Goal: Task Accomplishment & Management: Manage account settings

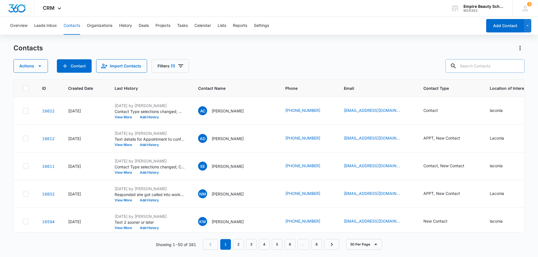
click at [481, 66] on input "text" at bounding box center [484, 65] width 79 height 13
type input "[DEMOGRAPHIC_DATA]"
click at [481, 66] on input "[DEMOGRAPHIC_DATA]" at bounding box center [480, 65] width 87 height 13
type input "[PERSON_NAME]"
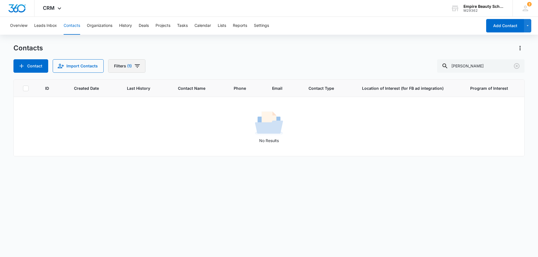
click at [139, 66] on icon "Filters" at bounding box center [137, 66] width 7 height 7
click at [151, 180] on button "Clear All" at bounding box center [146, 179] width 64 height 11
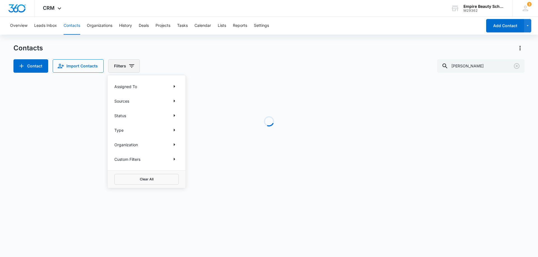
click at [114, 69] on button "Filters" at bounding box center [124, 65] width 32 height 13
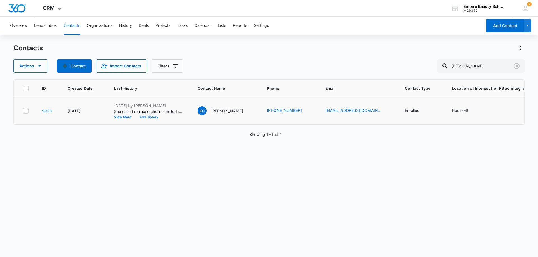
click at [153, 116] on button "Add History" at bounding box center [148, 117] width 27 height 3
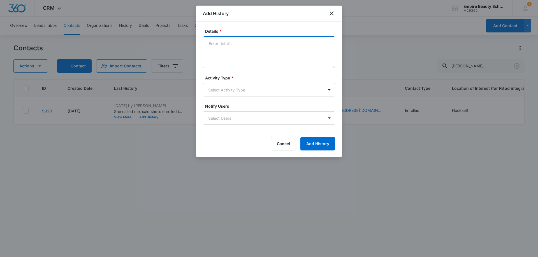
click at [238, 46] on textarea "Details *" at bounding box center [269, 52] width 132 height 32
type textarea "Gave her a tour of Laconia and she is going to think about it."
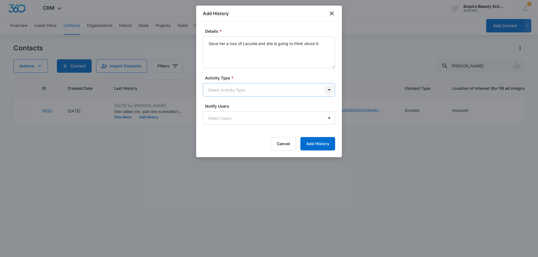
click at [329, 90] on body "CRM Apps Forms CRM Email Shop Payments POS Files Brand Settings Empire Beauty S…" at bounding box center [269, 128] width 538 height 257
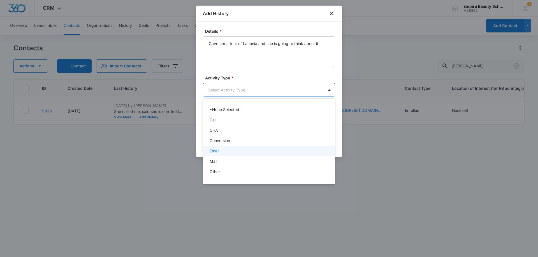
scroll to position [29, 0]
click at [217, 154] on div "P2P" at bounding box center [268, 153] width 118 height 6
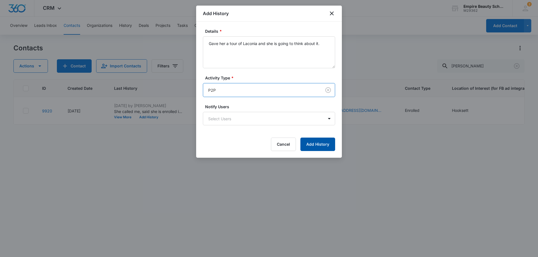
click at [314, 143] on button "Add History" at bounding box center [317, 144] width 35 height 13
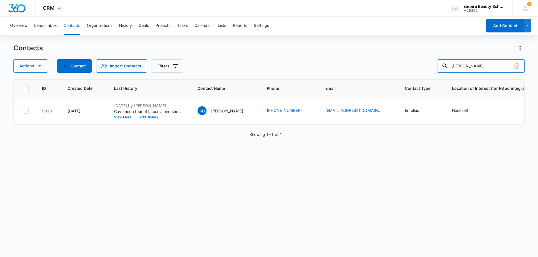
drag, startPoint x: 493, startPoint y: 64, endPoint x: 368, endPoint y: 71, distance: 124.8
click at [369, 70] on div "Actions Contact Import Contacts Filters [PERSON_NAME]" at bounding box center [268, 65] width 511 height 13
type input "[PERSON_NAME]"
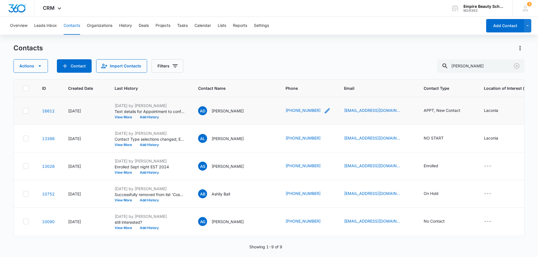
click at [324, 110] on icon "Phone - (603) 520-0146 - Select to Edit Field" at bounding box center [327, 111] width 7 height 7
click at [321, 73] on input "Phone" at bounding box center [309, 74] width 71 height 13
type input "[PHONE_NUMBER]"
click at [329, 90] on button "Save" at bounding box center [336, 92] width 17 height 11
click at [382, 109] on link "[EMAIL_ADDRESS][DOMAIN_NAME]" at bounding box center [372, 111] width 56 height 6
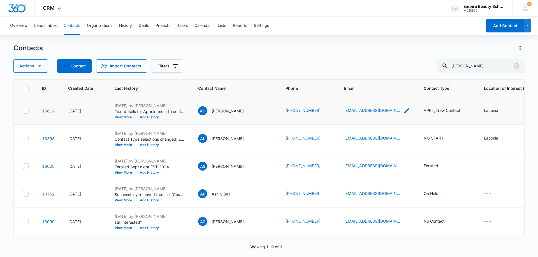
click at [403, 110] on icon "Email - kayladaniels7@yahoo.com - Select to Edit Field" at bounding box center [406, 111] width 7 height 7
click at [395, 74] on input "[EMAIL_ADDRESS][DOMAIN_NAME]" at bounding box center [373, 74] width 71 height 13
type input "k"
type input "[EMAIL_ADDRESS][DOMAIN_NAME]"
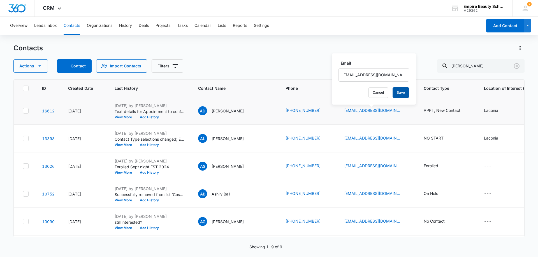
click at [392, 94] on button "Save" at bounding box center [400, 92] width 17 height 11
click at [465, 109] on icon "Contact Type - APPT, New Contact - Select to Edit Field" at bounding box center [466, 110] width 5 height 5
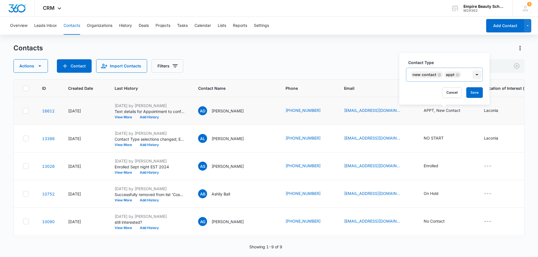
click at [477, 75] on div at bounding box center [476, 74] width 9 height 9
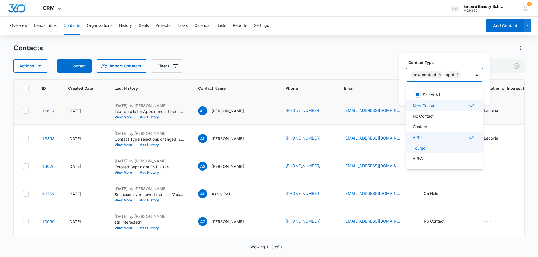
scroll to position [28, 0]
click at [428, 142] on div "Enrolled" at bounding box center [443, 141] width 62 height 6
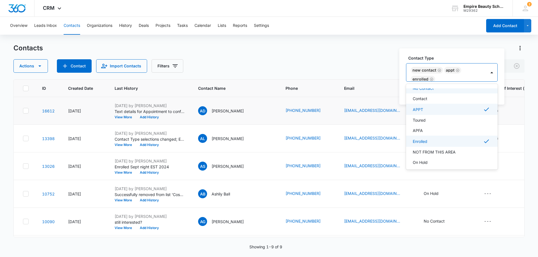
click at [439, 69] on icon "Remove New Contact" at bounding box center [438, 70] width 3 height 3
click at [423, 74] on icon "Remove APPT" at bounding box center [424, 75] width 4 height 4
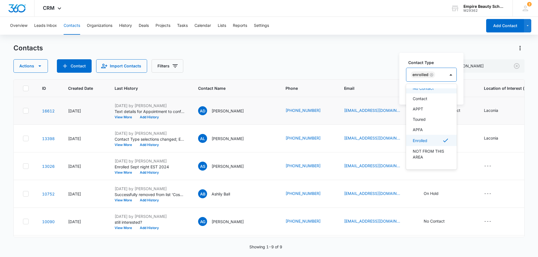
click at [440, 60] on label "Contact Type" at bounding box center [433, 63] width 51 height 6
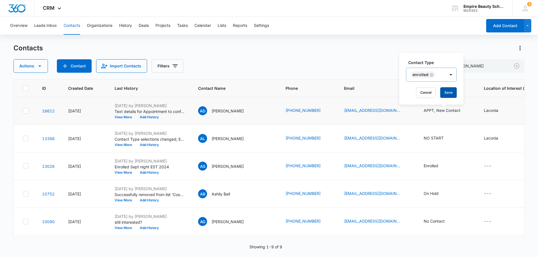
click at [449, 91] on button "Save" at bounding box center [448, 92] width 17 height 11
drag, startPoint x: 307, startPoint y: 110, endPoint x: 281, endPoint y: 118, distance: 26.2
click at [281, 118] on td "[PHONE_NUMBER]" at bounding box center [308, 111] width 59 height 28
drag, startPoint x: 283, startPoint y: 110, endPoint x: 316, endPoint y: 111, distance: 32.8
click at [319, 111] on td "[PHONE_NUMBER]" at bounding box center [308, 111] width 59 height 28
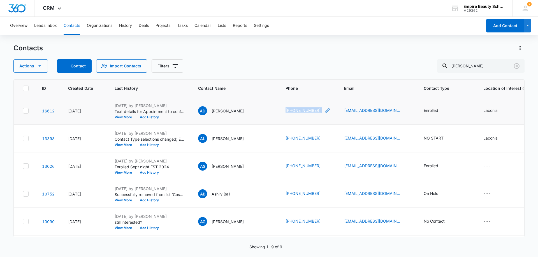
copy div "[PHONE_NUMBER]"
click at [516, 66] on icon "Clear" at bounding box center [517, 66] width 6 height 6
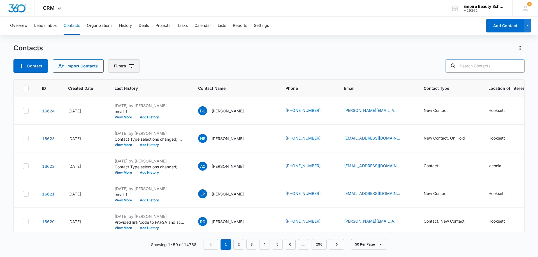
click at [134, 66] on button "Filters" at bounding box center [124, 65] width 32 height 13
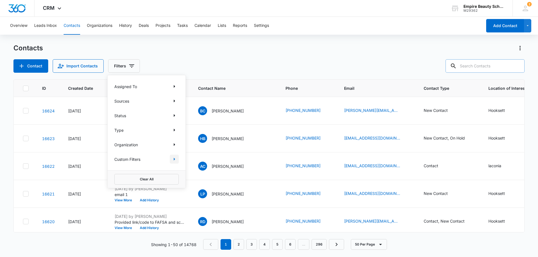
click at [174, 159] on icon "Show Custom Filters filters" at bounding box center [174, 159] width 1 height 3
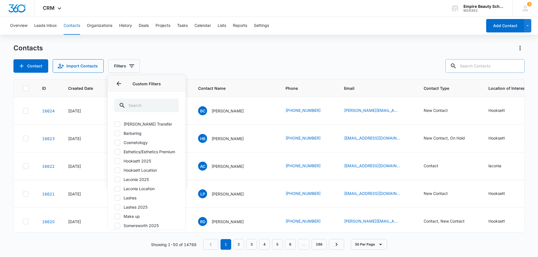
click at [118, 182] on icon at bounding box center [117, 179] width 5 height 5
click at [115, 180] on input "Laconia 2025" at bounding box center [114, 179] width 0 height 0
checkbox input "true"
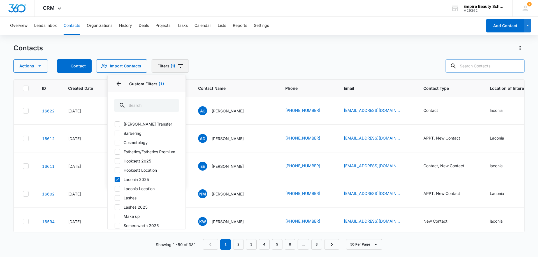
click at [158, 66] on button "Filters (1)" at bounding box center [169, 65] width 37 height 13
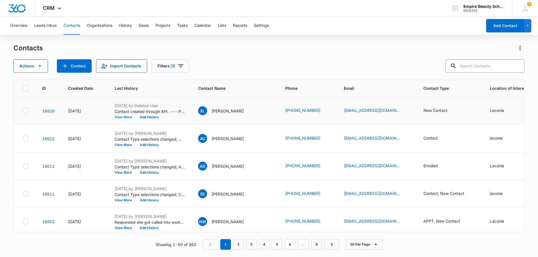
click at [125, 116] on button "View More" at bounding box center [125, 117] width 21 height 3
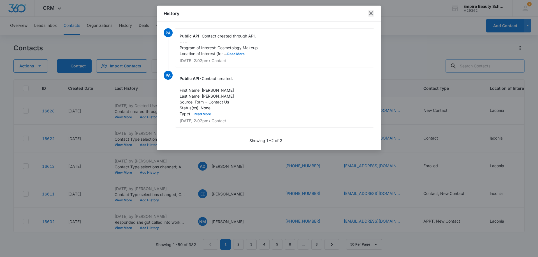
click at [370, 12] on icon "close" at bounding box center [370, 13] width 7 height 7
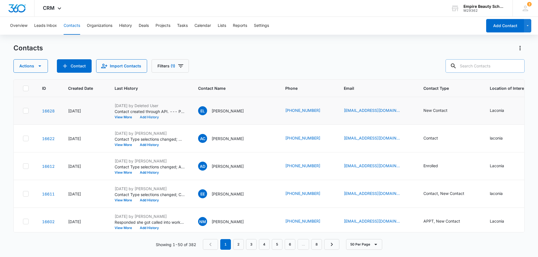
click at [146, 117] on button "Add History" at bounding box center [149, 117] width 27 height 3
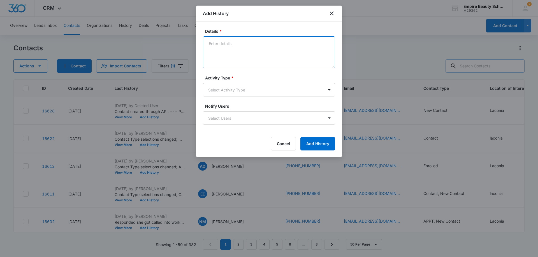
click at [243, 43] on textarea "Details *" at bounding box center [269, 52] width 132 height 32
type textarea "Call 1 LM with contact info"
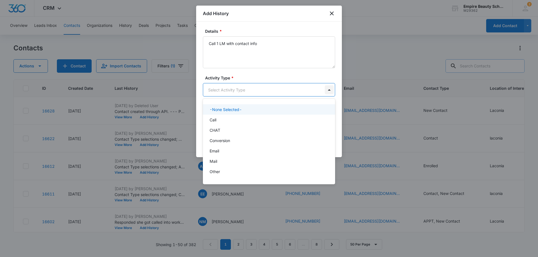
click at [328, 90] on body "CRM Apps Forms CRM Email Shop Payments POS Files Brand Settings Empire Beauty S…" at bounding box center [269, 128] width 538 height 257
click at [222, 120] on div "Call" at bounding box center [268, 120] width 118 height 6
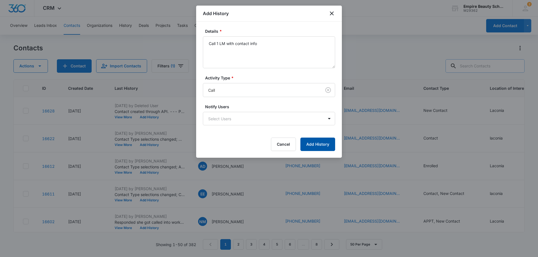
click at [321, 143] on button "Add History" at bounding box center [317, 144] width 35 height 13
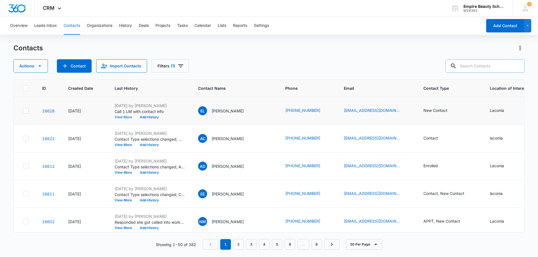
click at [129, 118] on button "View More" at bounding box center [125, 117] width 21 height 3
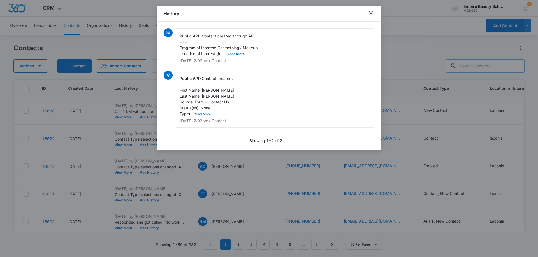
click at [199, 113] on button "Read More" at bounding box center [202, 114] width 17 height 3
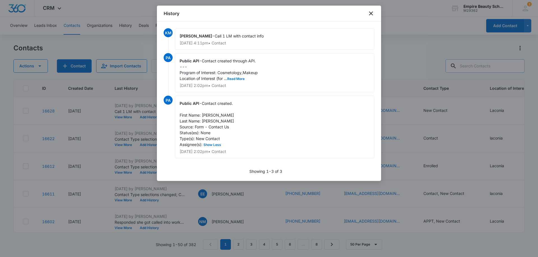
click at [234, 81] on div "Public API - Contact created through API. --- Program of Interest: Cosmetology,…" at bounding box center [274, 72] width 199 height 39
click at [235, 79] on button "Read More" at bounding box center [235, 78] width 17 height 3
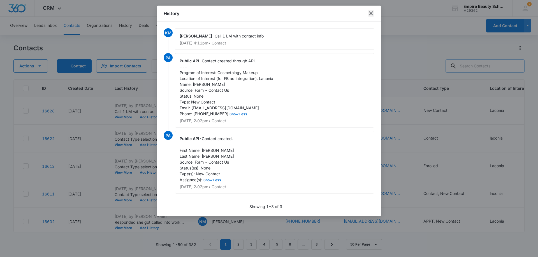
click at [372, 14] on icon "close" at bounding box center [371, 13] width 4 height 4
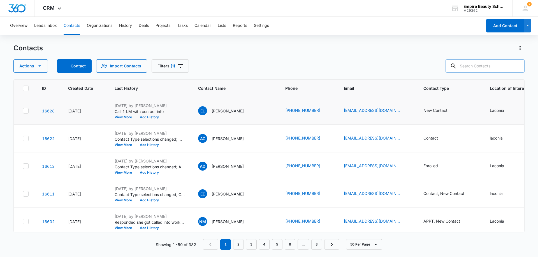
click at [155, 116] on button "Add History" at bounding box center [149, 117] width 27 height 3
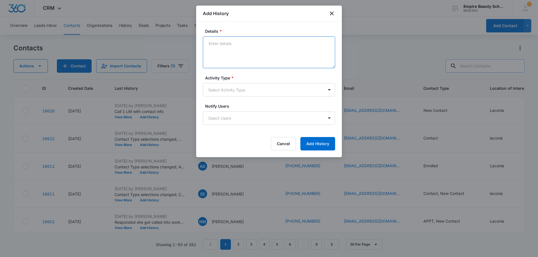
click at [247, 44] on textarea "Details *" at bounding box center [269, 52] width 132 height 32
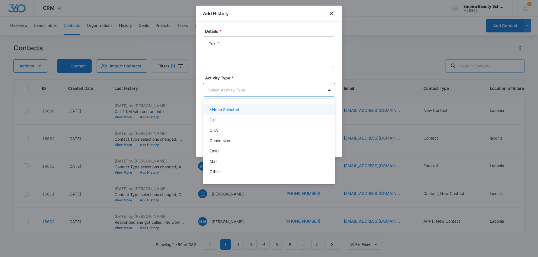
click at [249, 88] on body "CRM Apps Forms CRM Email Shop Payments POS Files Brand Settings Empire Beauty S…" at bounding box center [269, 128] width 538 height 257
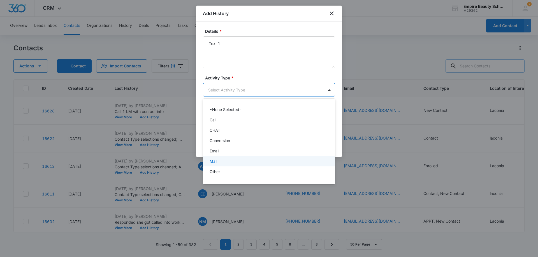
scroll to position [28, 0]
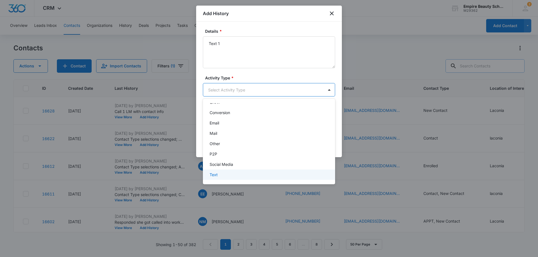
click at [215, 174] on p "Text" at bounding box center [213, 175] width 8 height 6
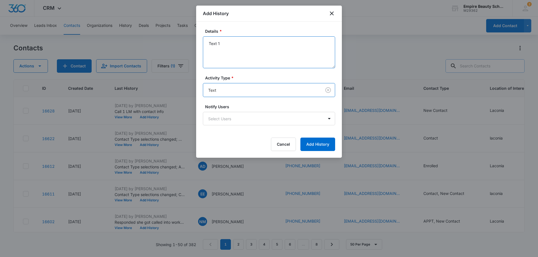
click at [236, 40] on textarea "Text 1" at bounding box center [269, 52] width 132 height 32
type textarea "Text 1 Sooner or later?"
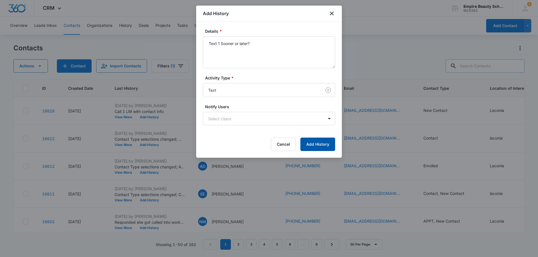
click at [320, 144] on button "Add History" at bounding box center [317, 144] width 35 height 13
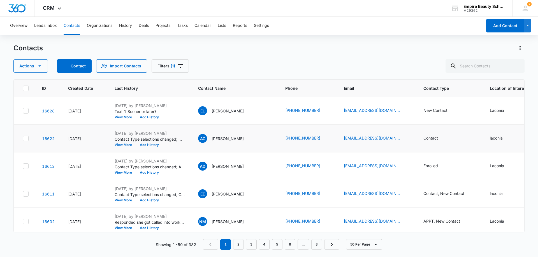
click at [120, 145] on button "View More" at bounding box center [125, 144] width 21 height 3
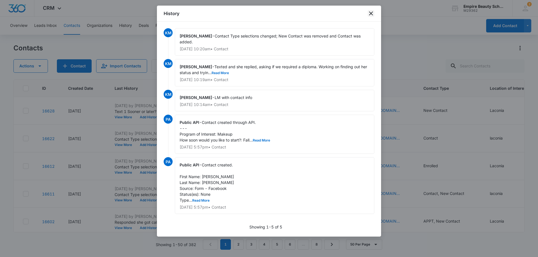
click at [372, 11] on icon "close" at bounding box center [370, 13] width 7 height 7
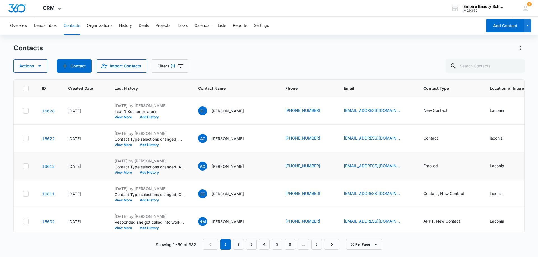
click at [126, 172] on button "View More" at bounding box center [125, 172] width 21 height 3
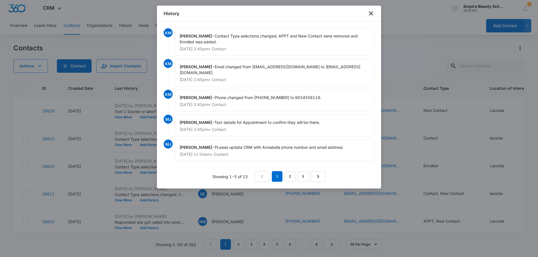
click at [371, 11] on icon "close" at bounding box center [370, 13] width 7 height 7
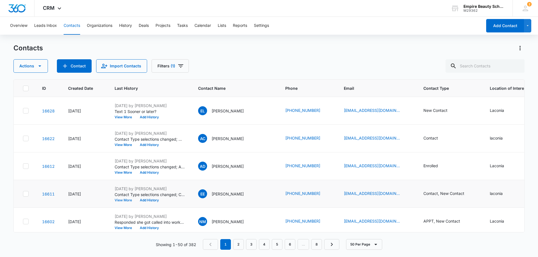
click at [119, 202] on button "View More" at bounding box center [125, 200] width 21 height 3
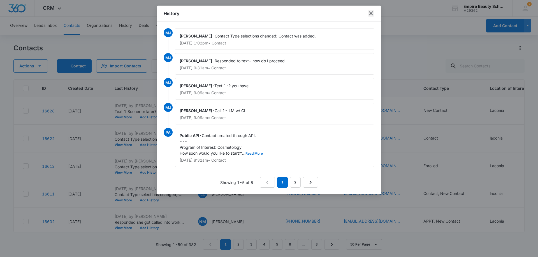
click at [372, 11] on icon "close" at bounding box center [370, 13] width 7 height 7
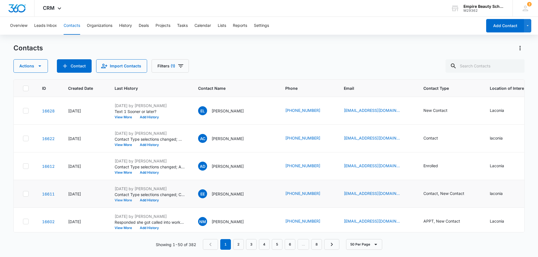
click at [121, 201] on button "View More" at bounding box center [125, 200] width 21 height 3
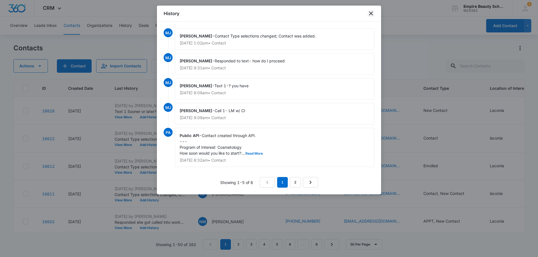
click at [370, 13] on icon "close" at bounding box center [370, 13] width 7 height 7
